Goal: Task Accomplishment & Management: Manage account settings

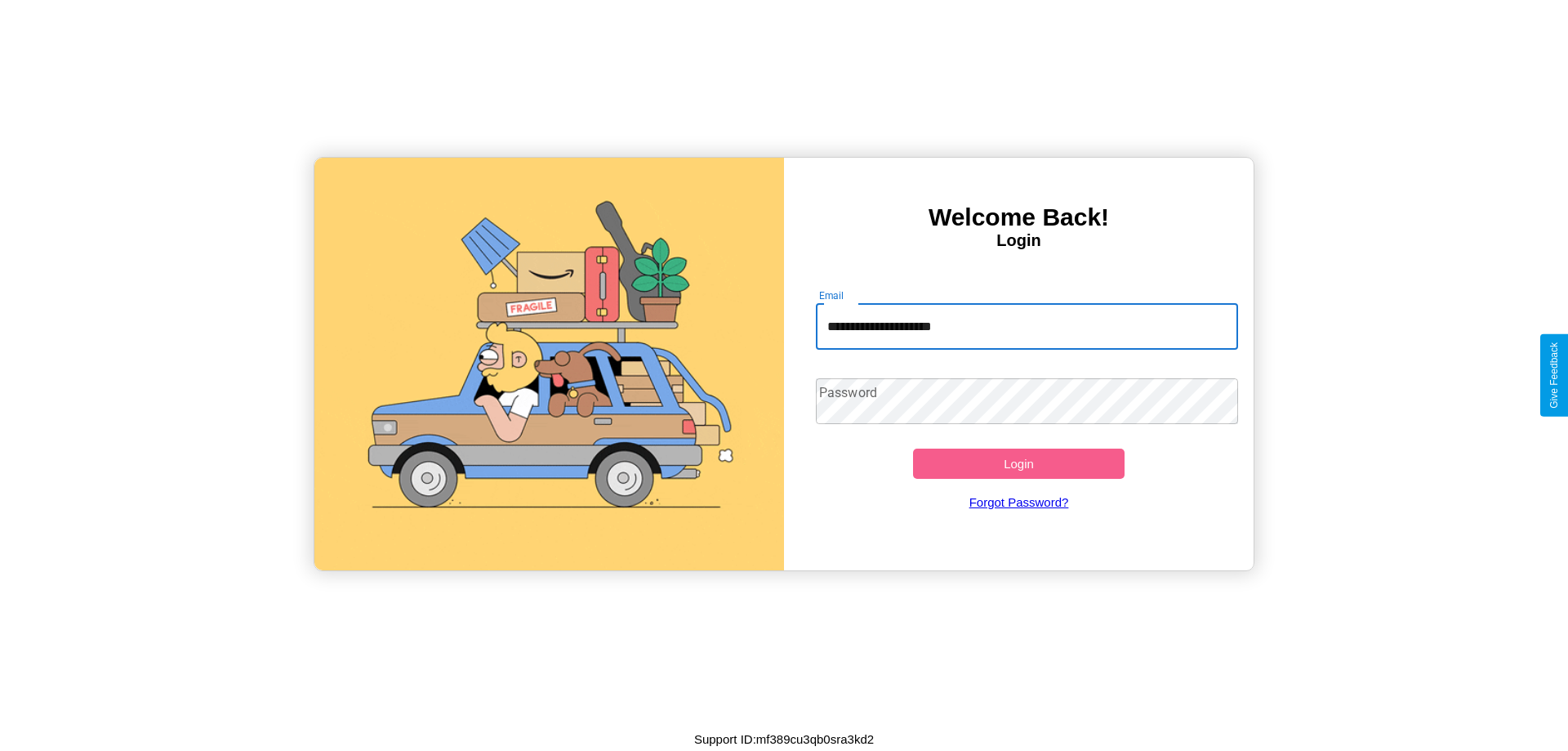
type input "**********"
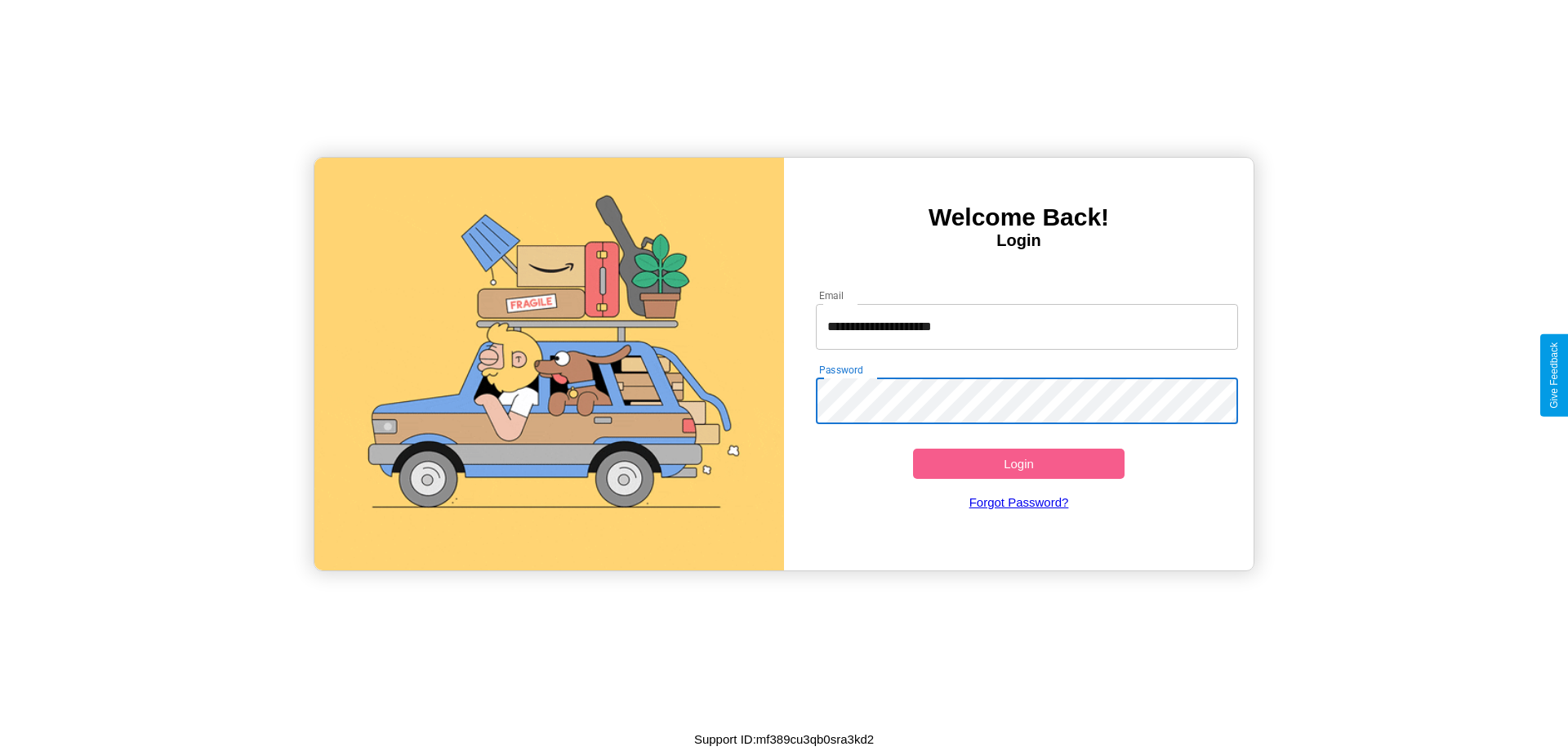
click at [1019, 463] on button "Login" at bounding box center [1019, 464] width 211 height 30
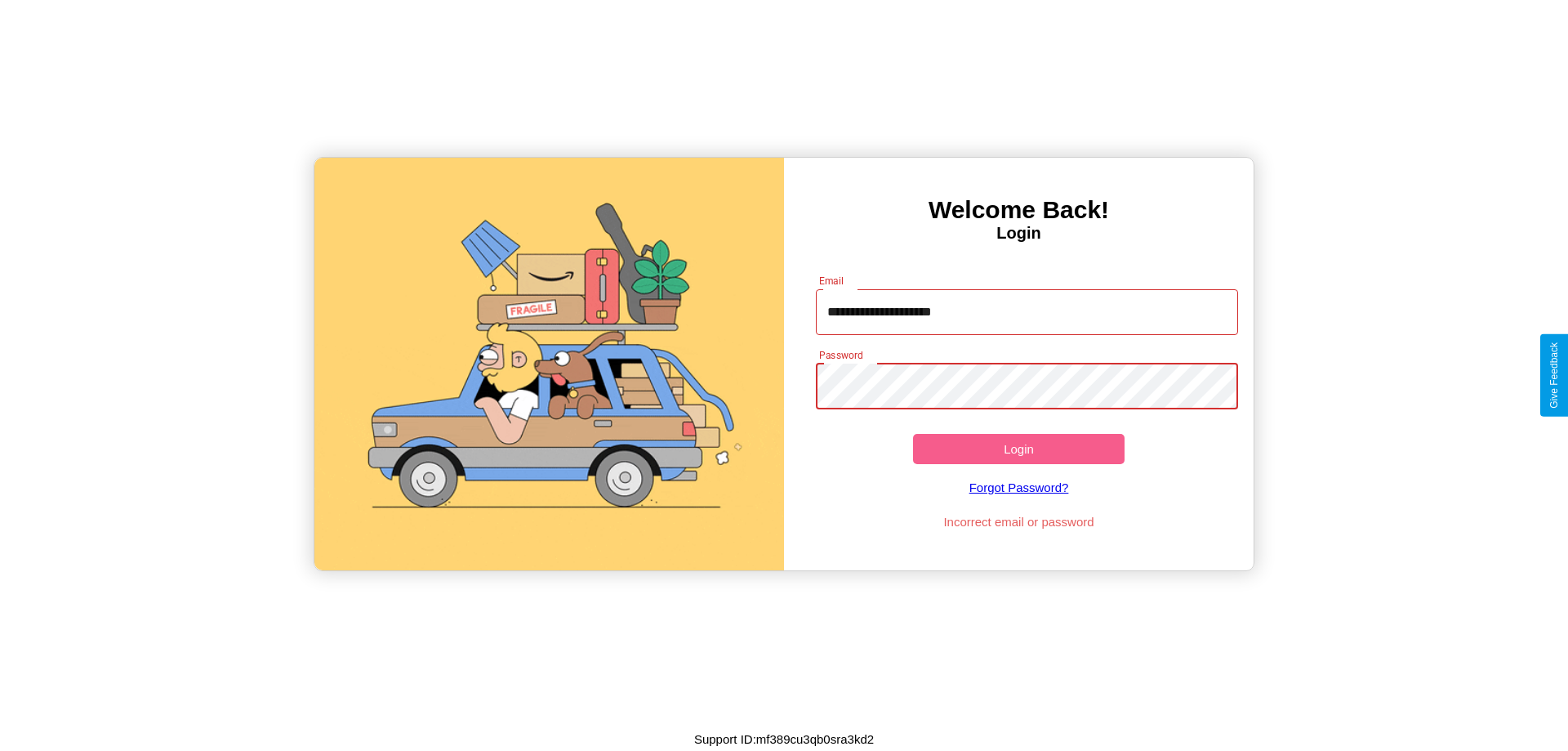
click at [1019, 449] on button "Login" at bounding box center [1019, 449] width 211 height 30
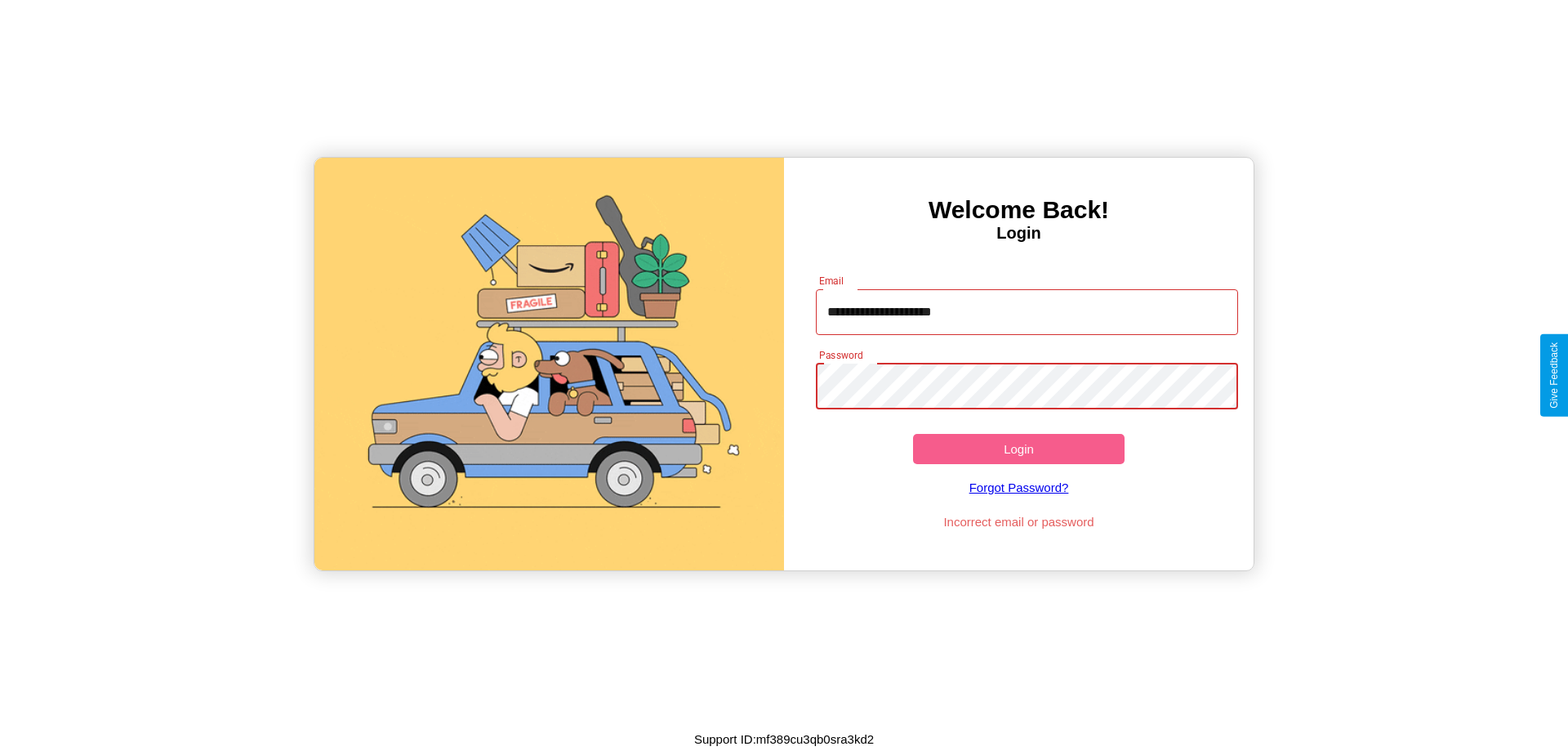
click at [1019, 449] on button "Login" at bounding box center [1019, 449] width 211 height 30
